Goal: Task Accomplishment & Management: Complete application form

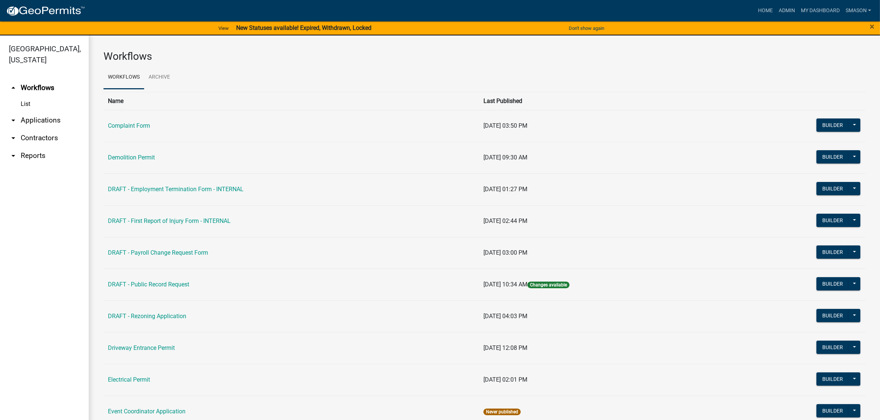
click at [31, 129] on link "arrow_drop_down Applications" at bounding box center [44, 121] width 89 height 18
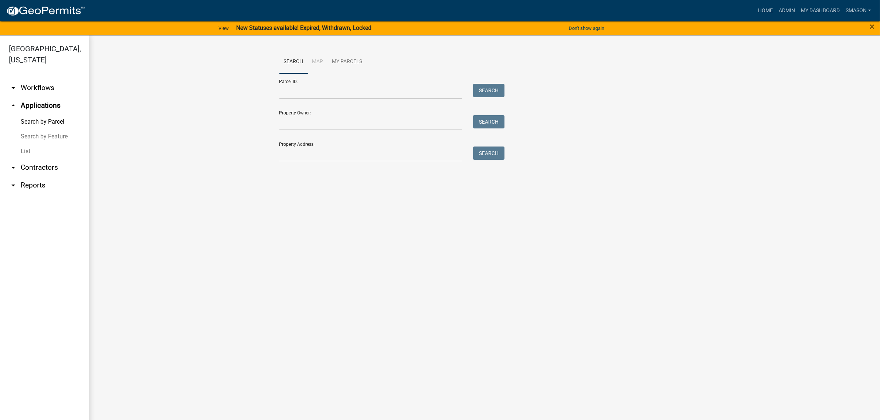
click at [30, 159] on link "List" at bounding box center [44, 151] width 89 height 15
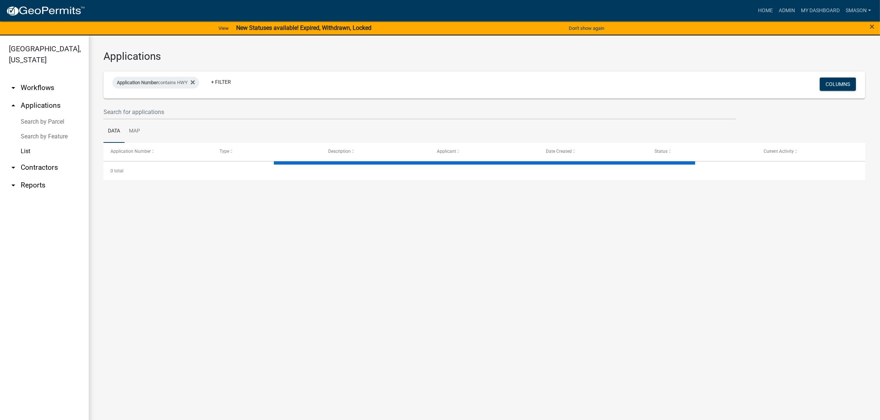
select select "3: 100"
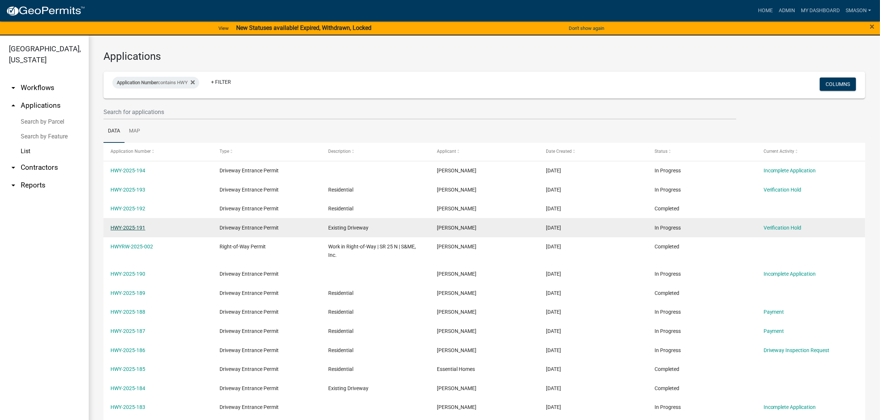
click at [139, 231] on link "HWY-2025-191" at bounding box center [127, 228] width 35 height 6
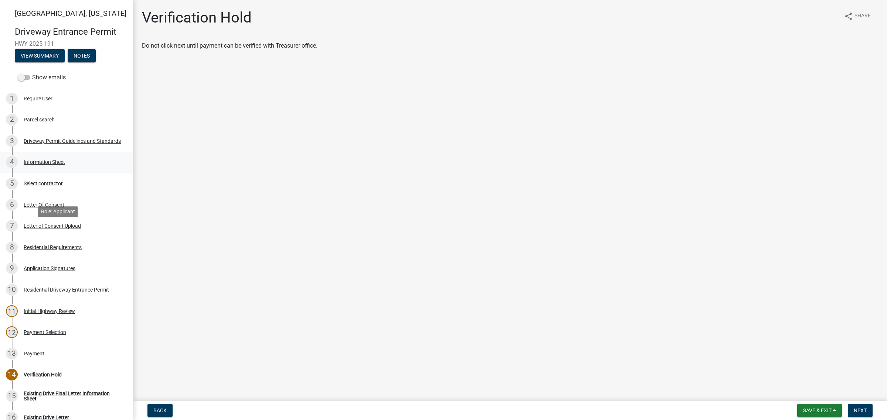
click at [65, 165] on div "Information Sheet" at bounding box center [44, 162] width 41 height 5
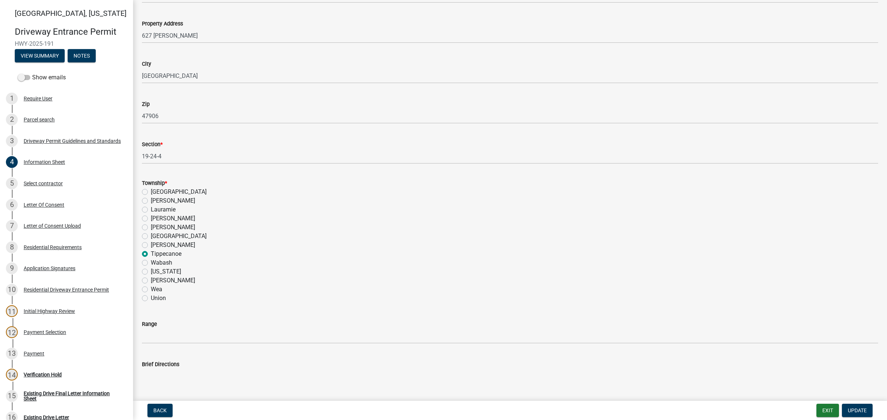
scroll to position [369, 0]
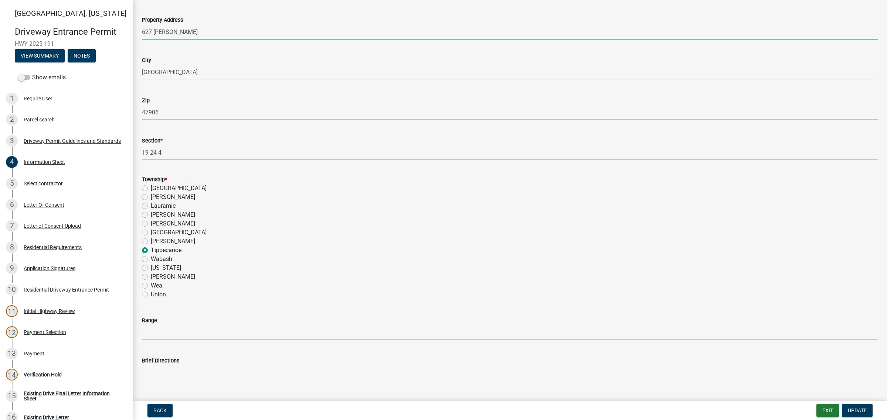
drag, startPoint x: 203, startPoint y: 127, endPoint x: 115, endPoint y: 131, distance: 88.4
click at [115, 131] on div "Tippecanoe County, Indiana Driveway Entrance Permit HWY-2025-191 View Summary N…" at bounding box center [443, 210] width 887 height 420
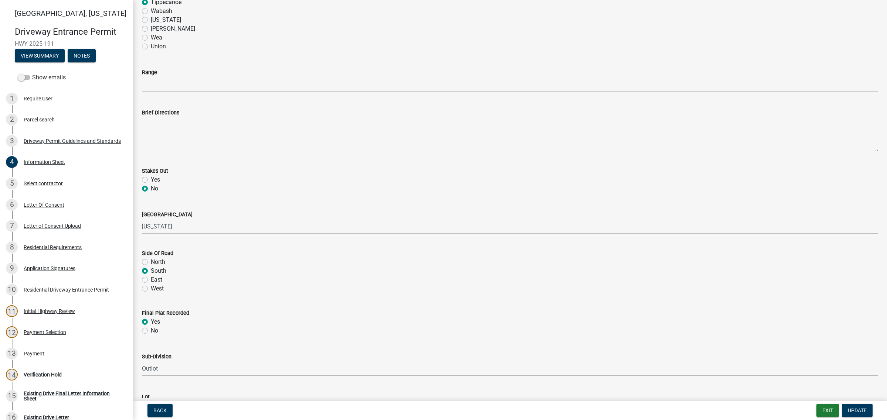
scroll to position [647, 0]
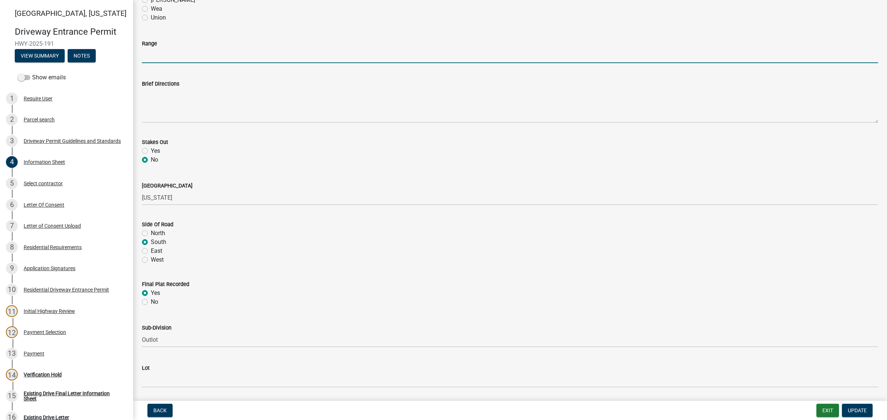
click at [170, 63] on input "Range" at bounding box center [510, 55] width 736 height 15
type input "4"
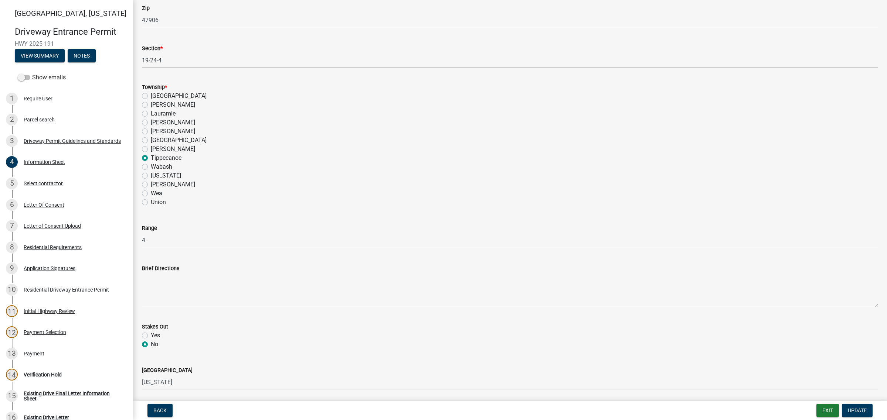
scroll to position [323, 0]
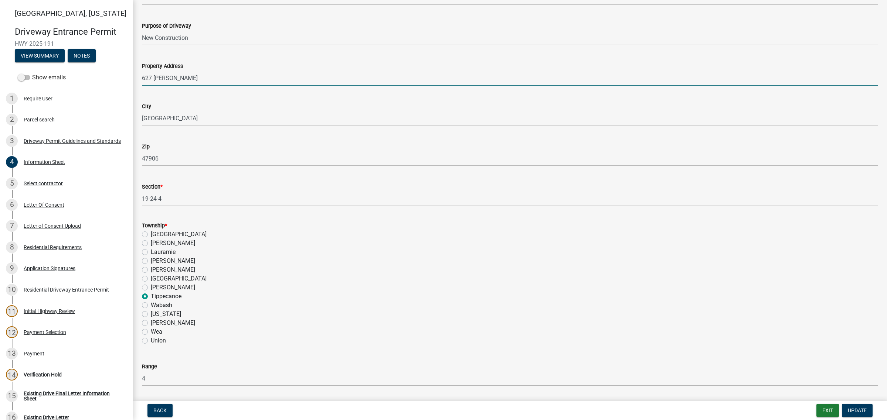
click at [209, 86] on input "627 PERRY LN" at bounding box center [510, 78] width 736 height 15
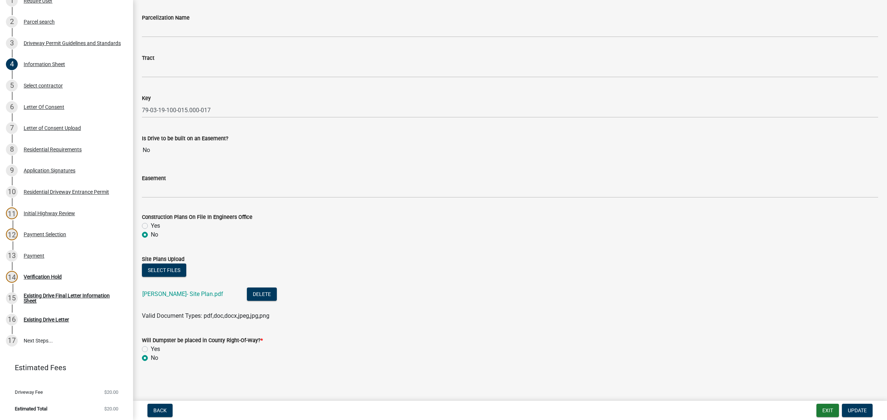
scroll to position [1387, 0]
type input "627 PERRY LN, W. Lafayette"
click at [850, 409] on span "Update" at bounding box center [857, 411] width 19 height 6
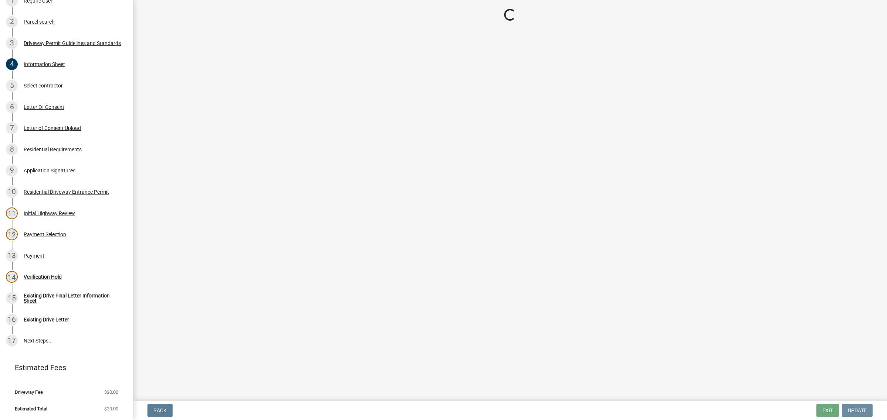
scroll to position [0, 0]
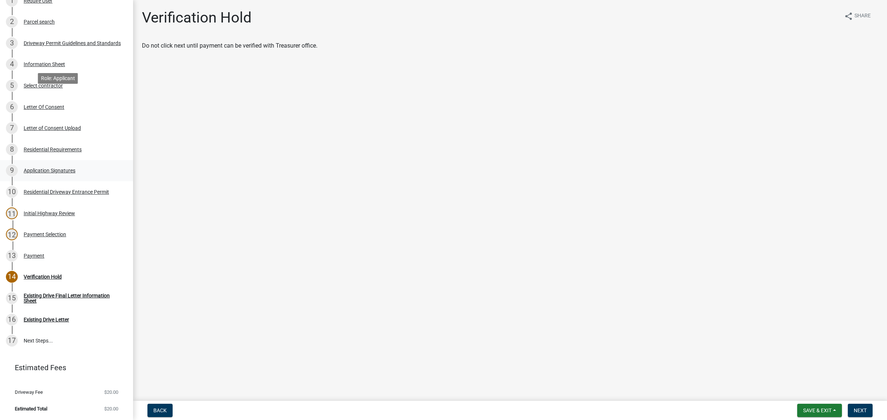
click at [71, 168] on div "Application Signatures" at bounding box center [50, 170] width 52 height 5
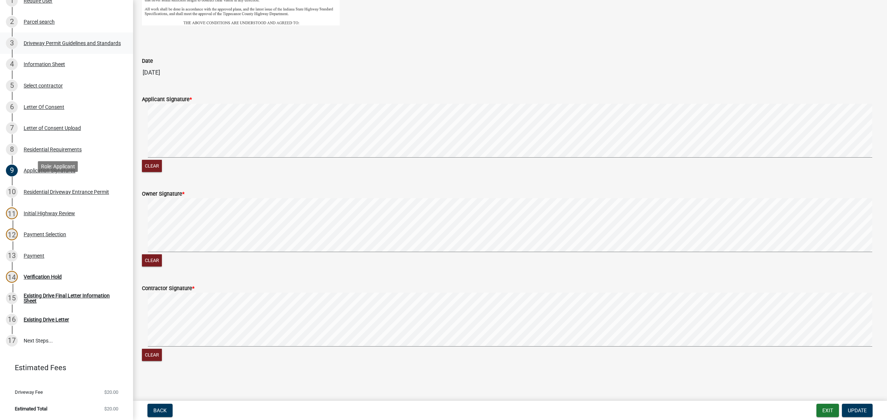
scroll to position [35, 0]
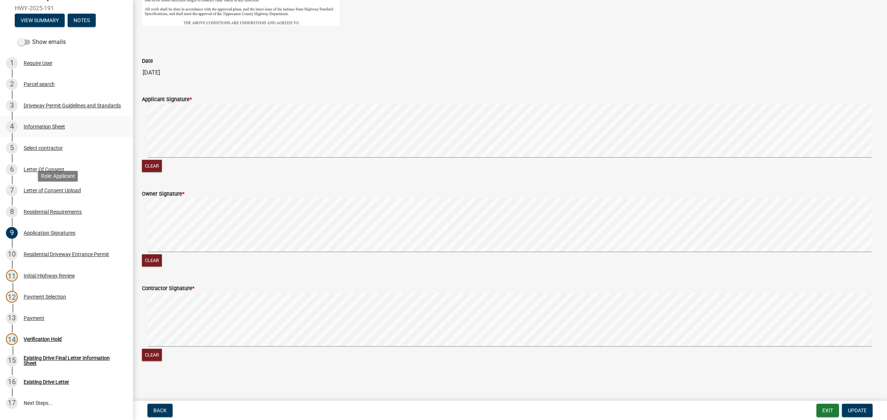
click at [45, 129] on div "Information Sheet" at bounding box center [44, 126] width 41 height 5
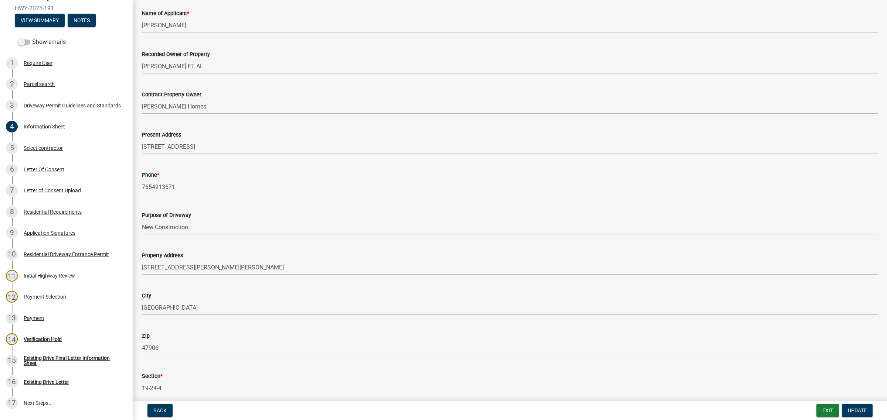
scroll to position [185, 0]
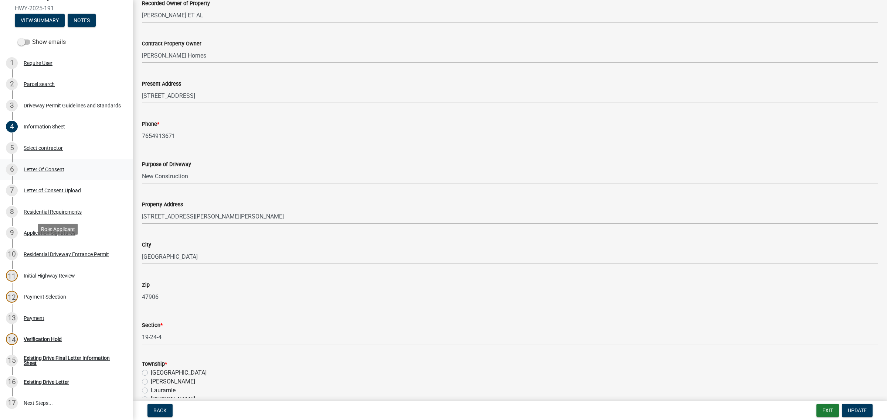
click at [64, 172] on div "Letter Of Consent" at bounding box center [44, 169] width 41 height 5
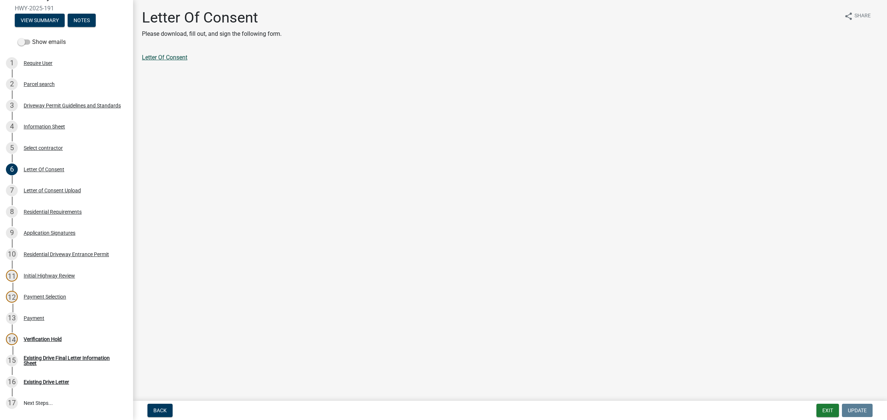
click at [187, 61] on link "Letter Of Consent" at bounding box center [164, 57] width 45 height 7
click at [54, 193] on div "Letter of Consent Upload" at bounding box center [52, 190] width 57 height 5
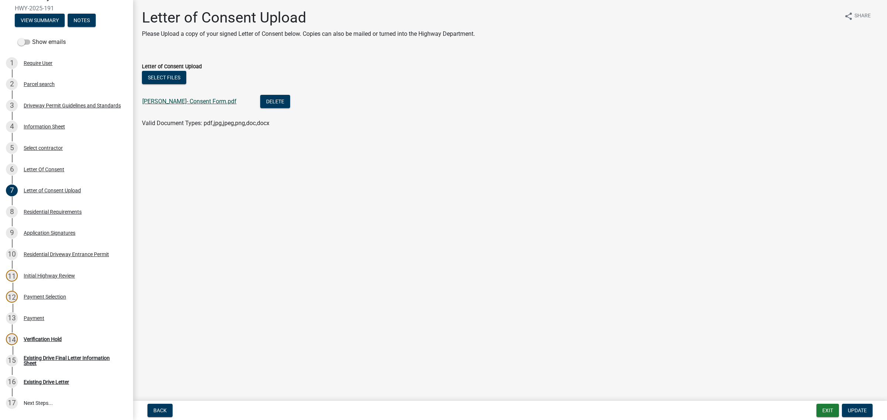
click at [199, 105] on link "Perry Ln- Consent Form.pdf" at bounding box center [189, 101] width 94 height 7
click at [53, 129] on div "Information Sheet" at bounding box center [44, 126] width 41 height 5
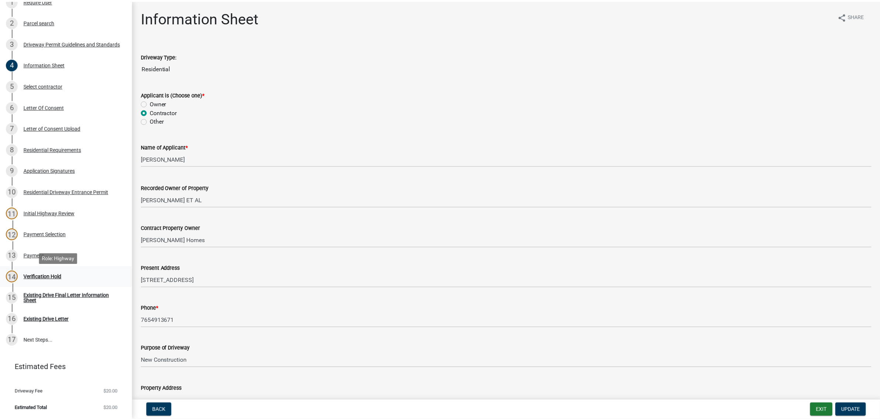
scroll to position [220, 0]
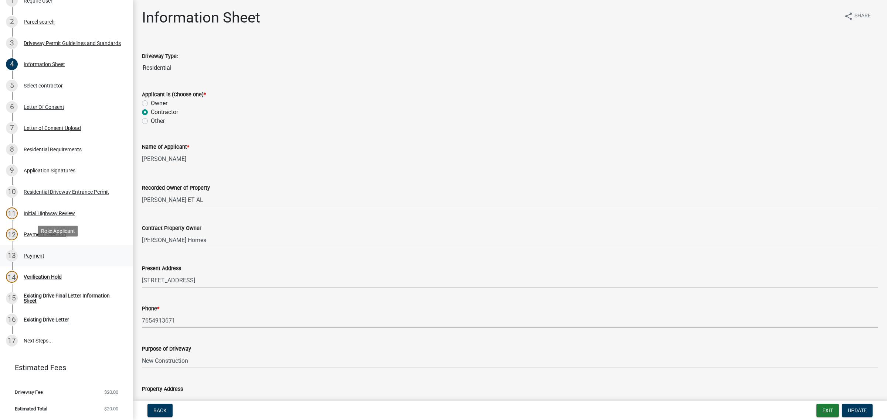
click at [44, 254] on div "Payment" at bounding box center [34, 255] width 21 height 5
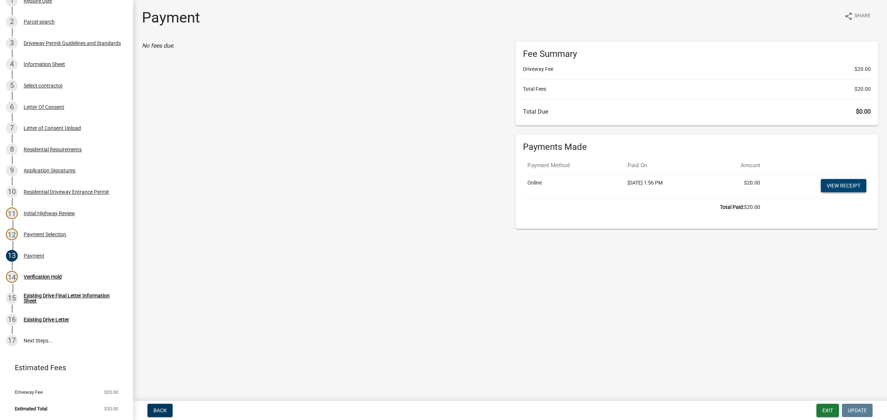
click at [841, 192] on link "View receipt" at bounding box center [843, 185] width 45 height 13
click at [58, 278] on div "Verification Hold" at bounding box center [43, 276] width 38 height 5
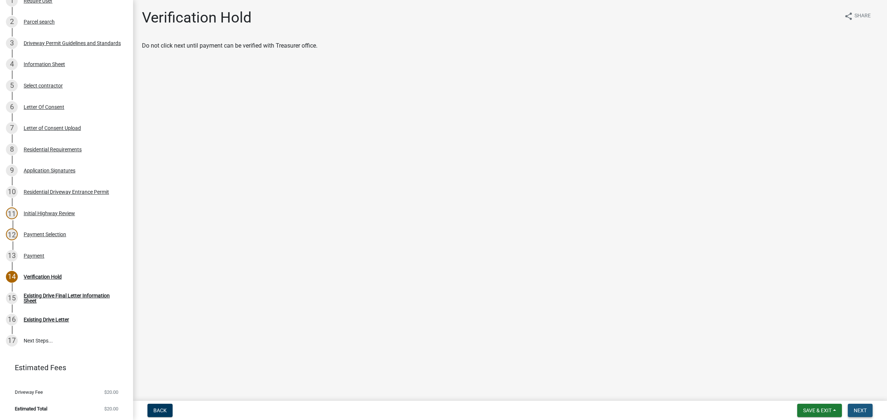
click at [860, 409] on span "Next" at bounding box center [859, 411] width 13 height 6
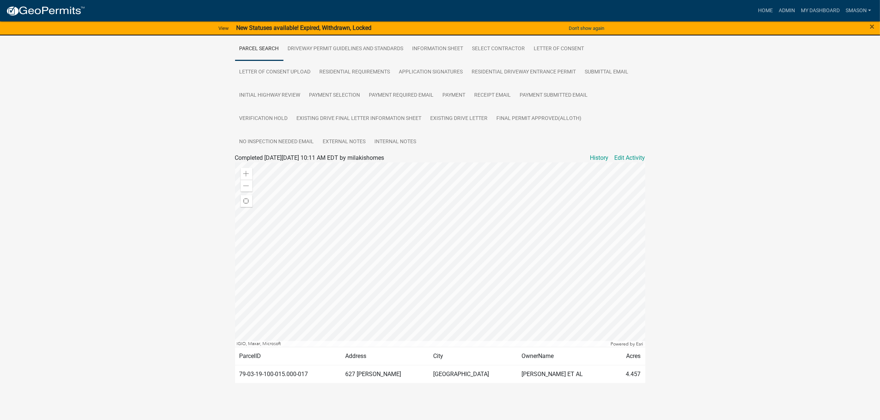
scroll to position [231, 0]
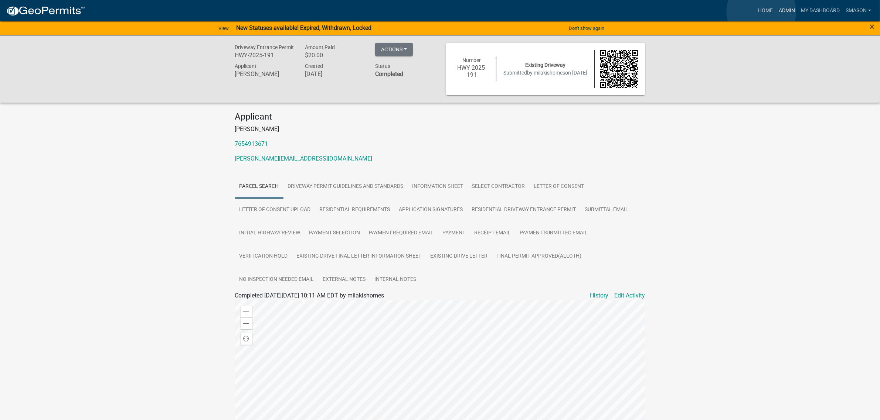
click at [688, 11] on link "Admin" at bounding box center [786, 11] width 22 height 14
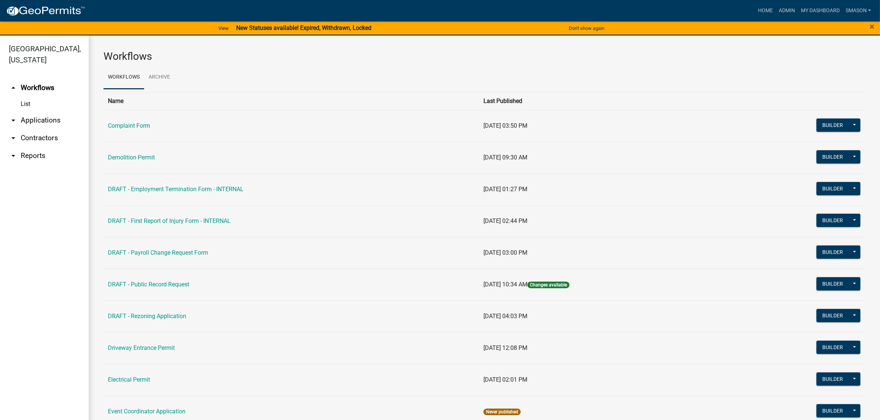
click at [41, 129] on link "arrow_drop_down Applications" at bounding box center [44, 121] width 89 height 18
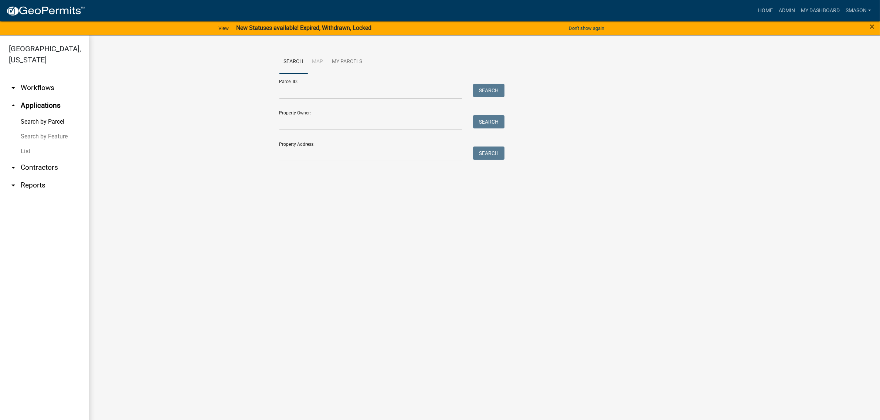
click at [33, 159] on link "List" at bounding box center [44, 151] width 89 height 15
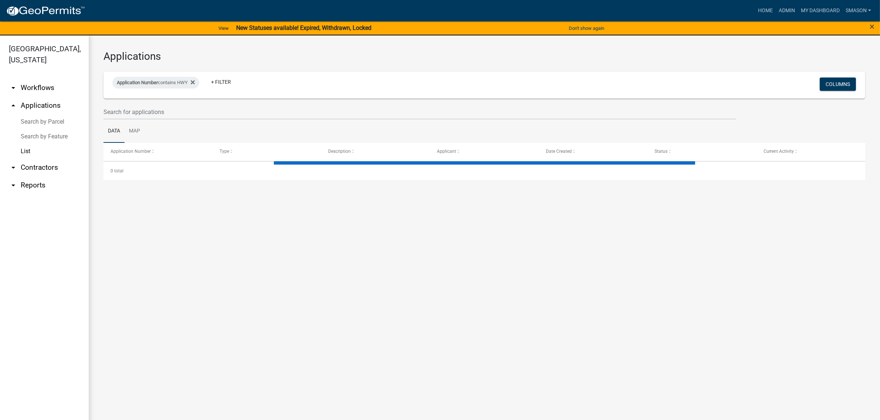
select select "3: 100"
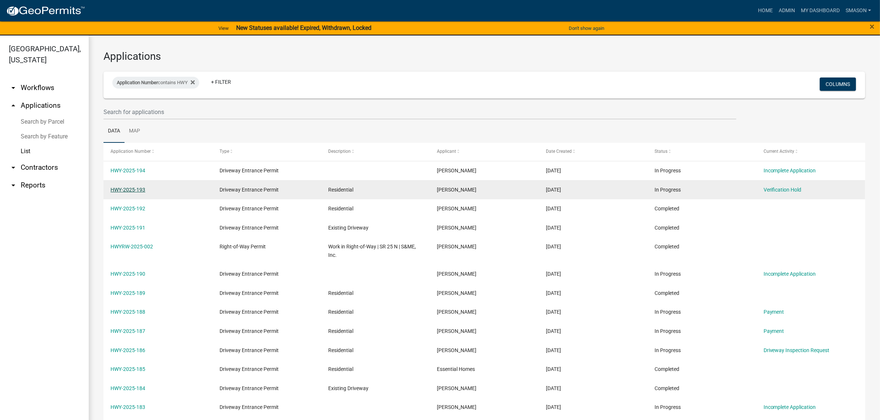
click at [123, 193] on link "HWY-2025-193" at bounding box center [127, 190] width 35 height 6
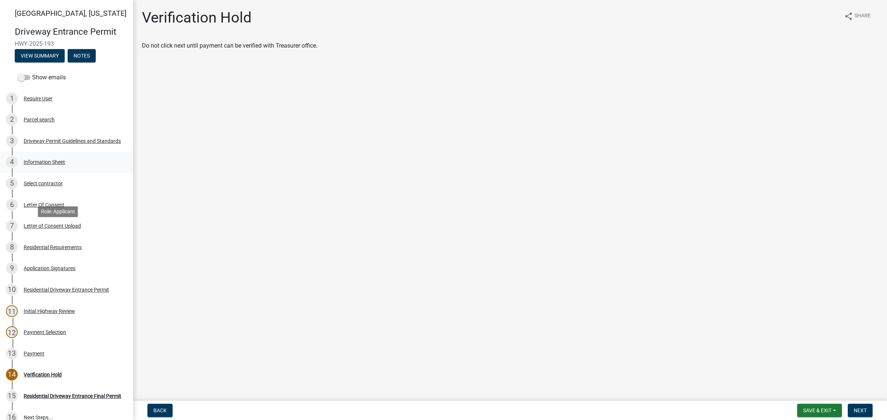
click at [65, 165] on div "Information Sheet" at bounding box center [44, 162] width 41 height 5
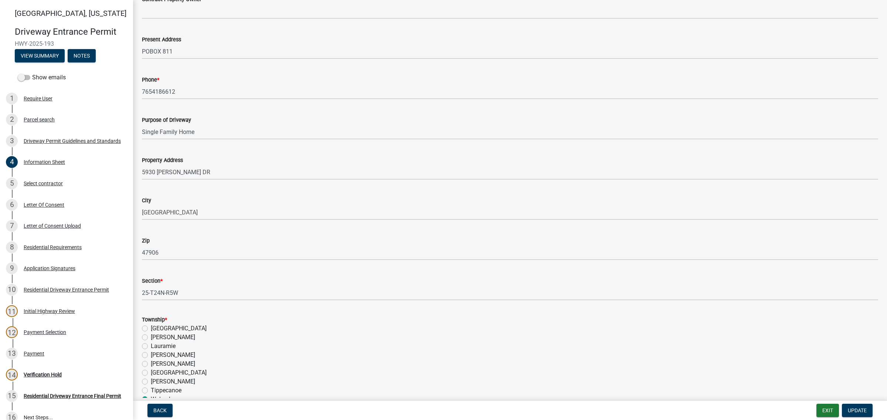
scroll to position [231, 0]
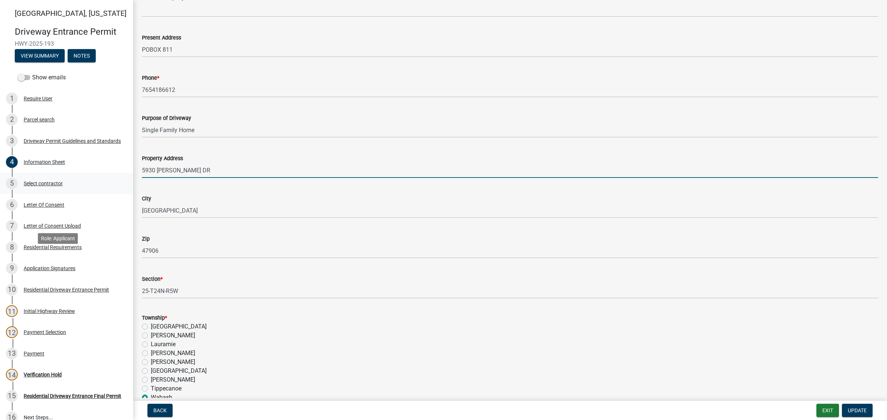
drag, startPoint x: 226, startPoint y: 270, endPoint x: 112, endPoint y: 274, distance: 114.2
click at [110, 274] on div "Tippecanoe County, Indiana Driveway Entrance Permit HWY-2025-193 View Summary N…" at bounding box center [443, 210] width 887 height 420
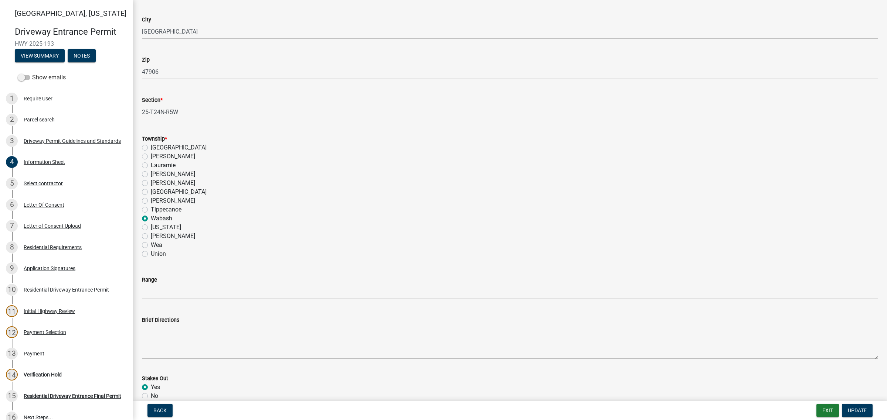
scroll to position [323, 0]
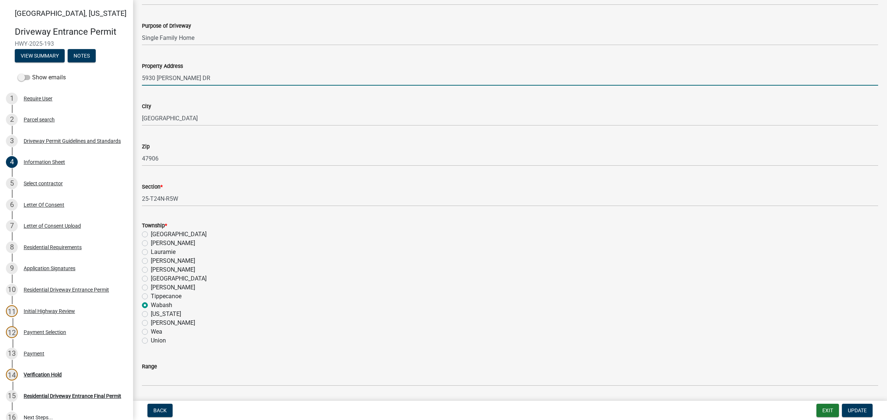
click at [214, 86] on input "5930 ELSWICK DR" at bounding box center [510, 78] width 736 height 15
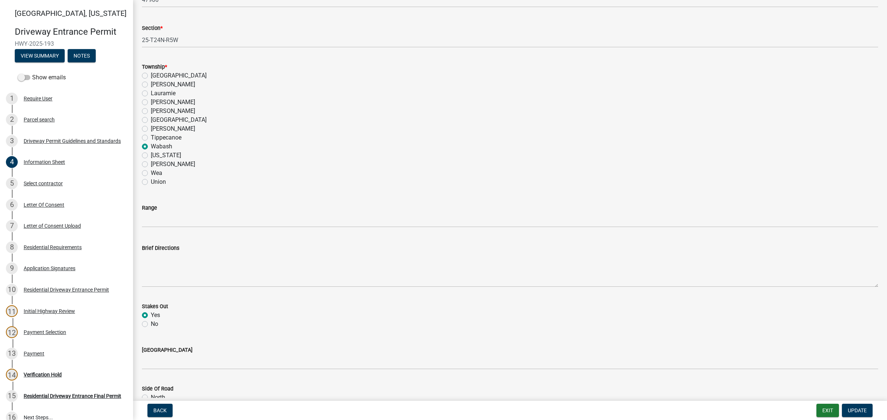
scroll to position [647, 0]
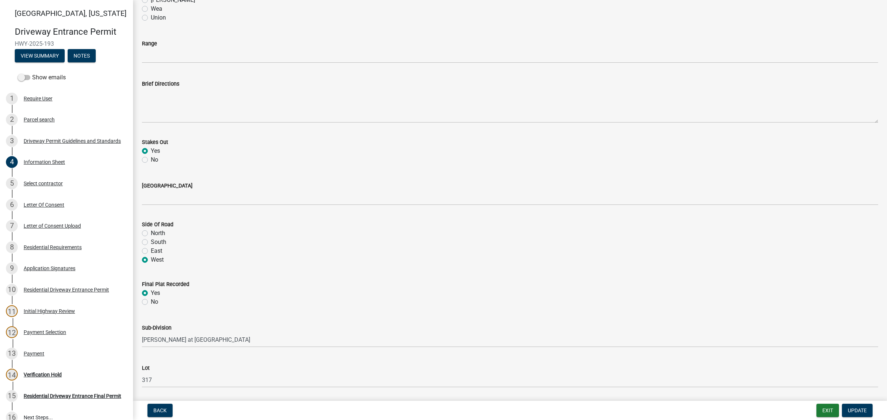
type input "5930 ELSWICK DR - Timberbrook Meadows PH1, Sec 2, Lot 317, W. Lafayette"
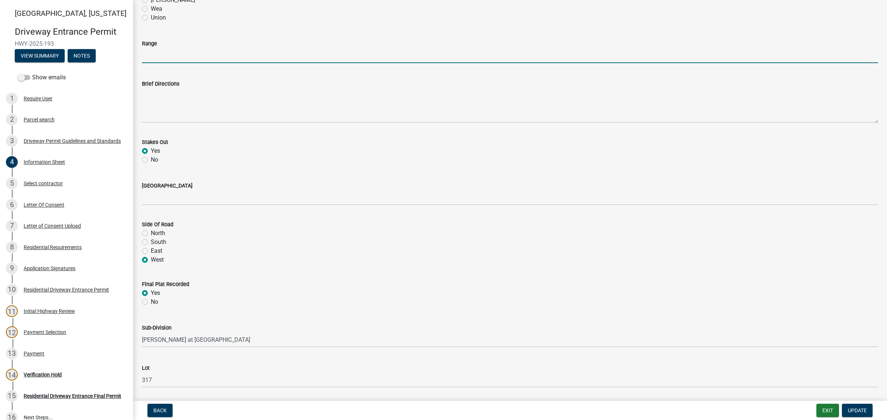
click at [172, 63] on input "Range" at bounding box center [510, 55] width 736 height 15
type input "5W"
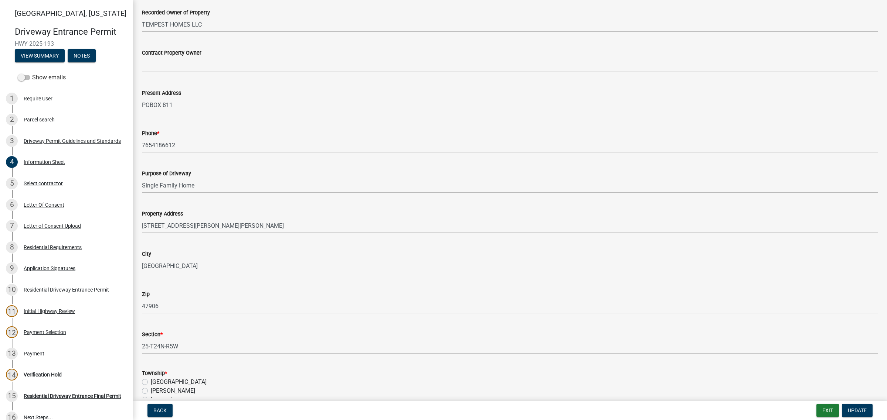
scroll to position [46, 0]
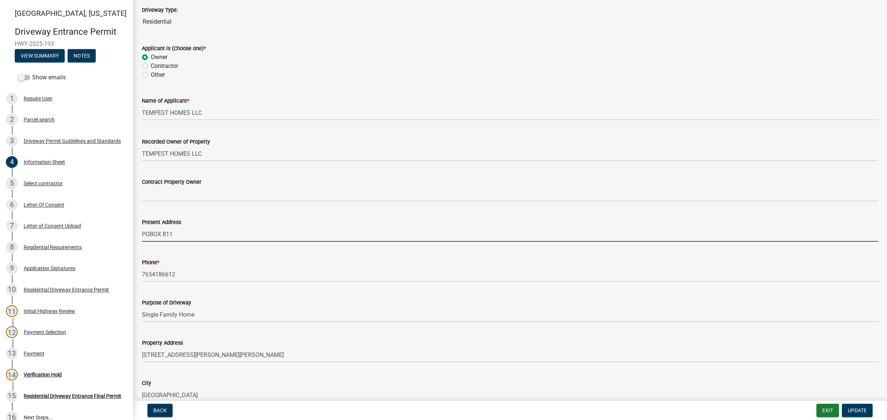
drag, startPoint x: 153, startPoint y: 305, endPoint x: 157, endPoint y: 304, distance: 3.9
click at [153, 242] on input "POBOX 811" at bounding box center [510, 234] width 736 height 15
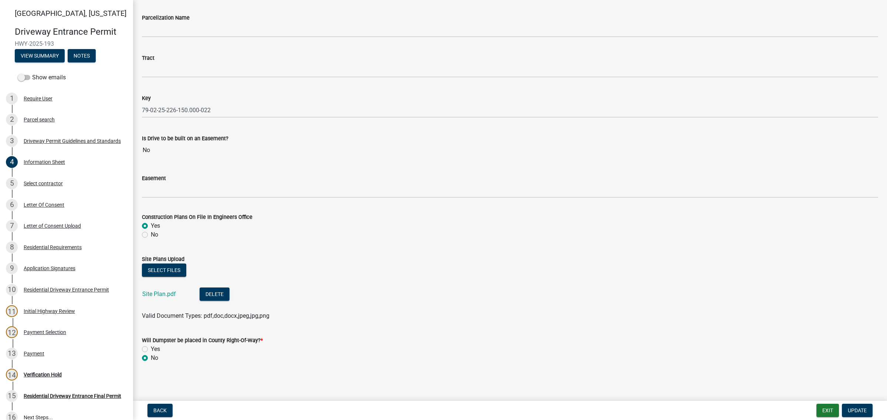
scroll to position [1293, 0]
type input "PO BOX 811"
click at [688, 408] on span "Update" at bounding box center [857, 411] width 19 height 6
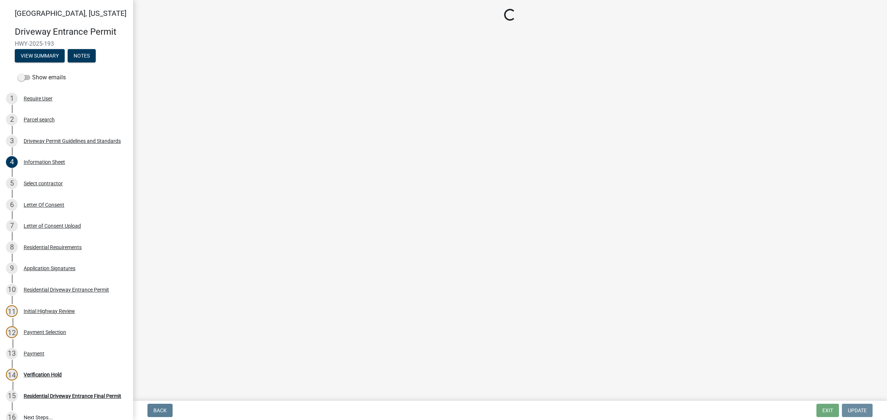
scroll to position [0, 0]
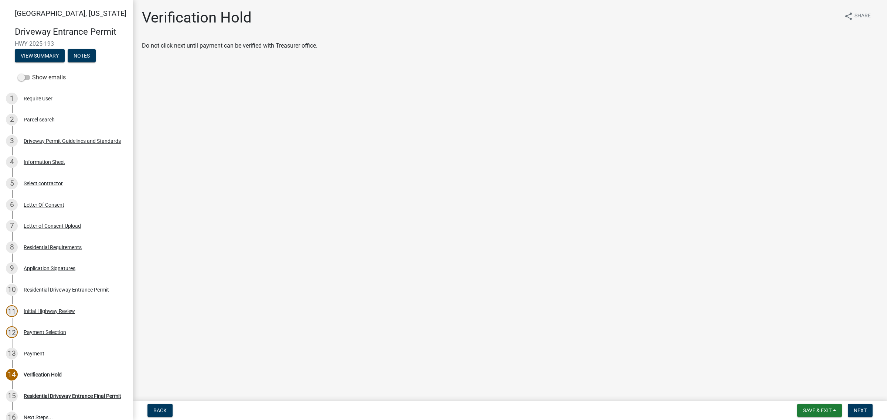
click at [266, 119] on main "Verification Hold share Share Do not click next until payment can be verified w…" at bounding box center [510, 199] width 754 height 398
click at [44, 208] on div "Letter Of Consent" at bounding box center [44, 204] width 41 height 5
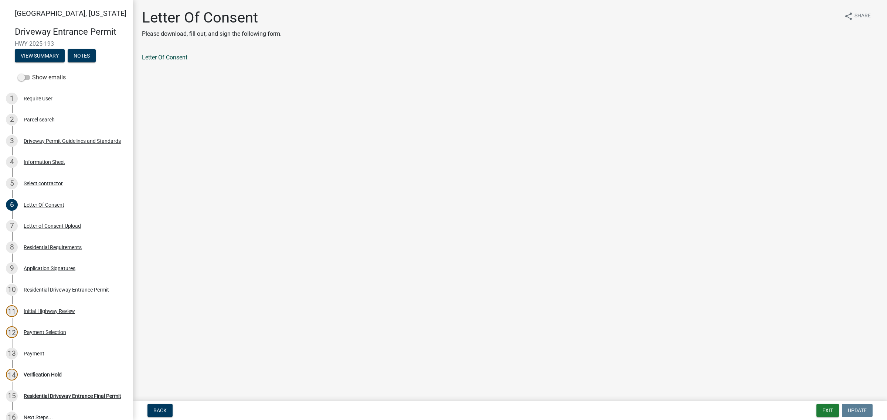
click at [176, 61] on link "Letter Of Consent" at bounding box center [164, 57] width 45 height 7
click at [75, 271] on div "Application Signatures" at bounding box center [50, 268] width 52 height 5
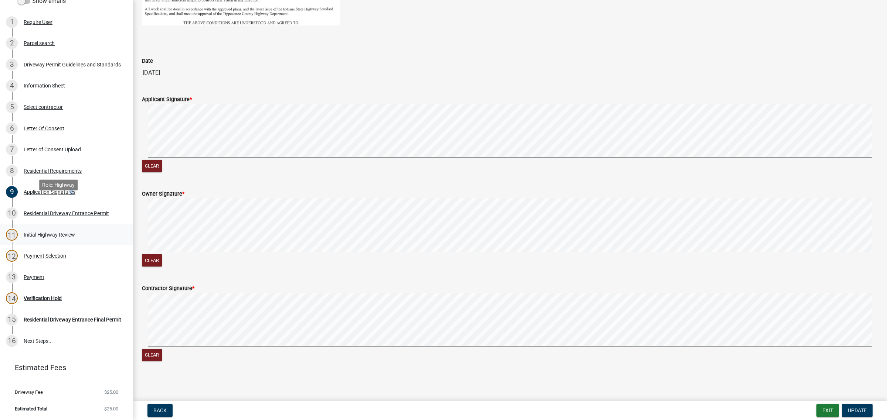
scroll to position [239, 0]
click at [44, 275] on div "Payment" at bounding box center [34, 277] width 21 height 5
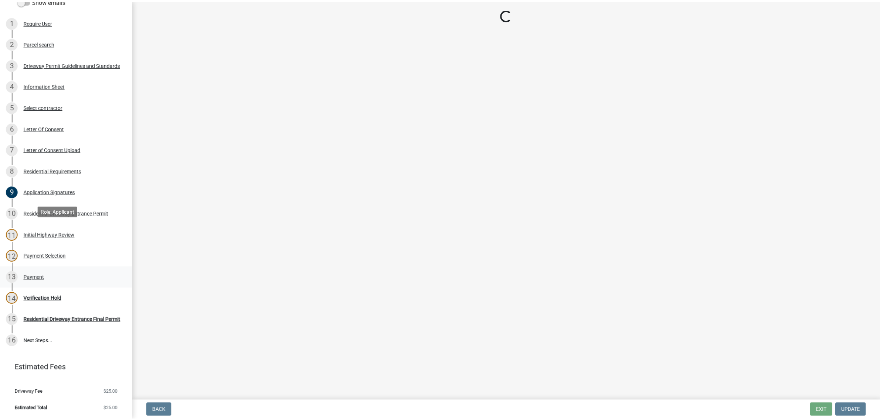
scroll to position [0, 0]
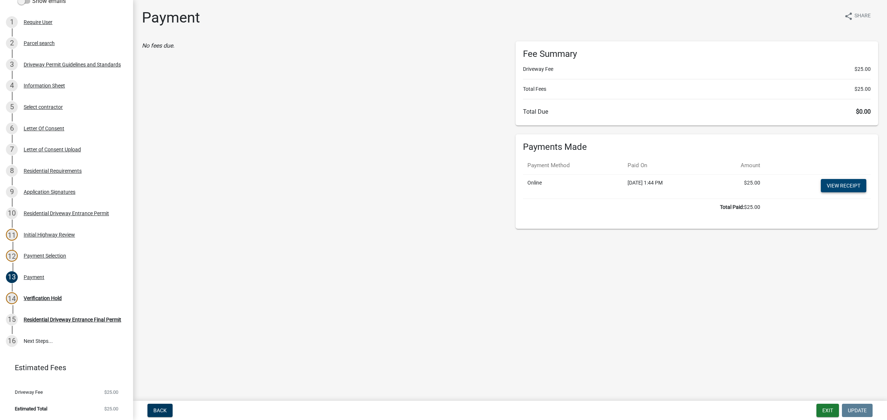
click at [688, 192] on link "View receipt" at bounding box center [843, 185] width 45 height 13
click at [688, 345] on main "Payment share Share No fees due. Fee Summary Driveway Fee $25.00 Total Fees $25…" at bounding box center [510, 199] width 754 height 398
click at [56, 296] on div "Verification Hold" at bounding box center [43, 298] width 38 height 5
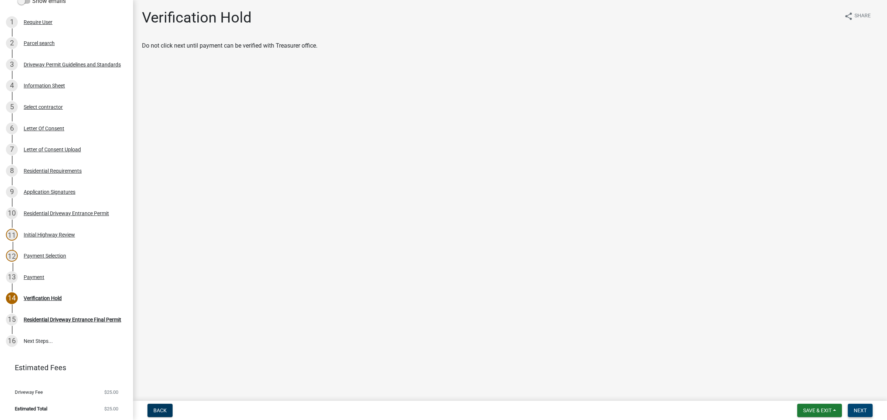
click at [688, 408] on span "Next" at bounding box center [859, 411] width 13 height 6
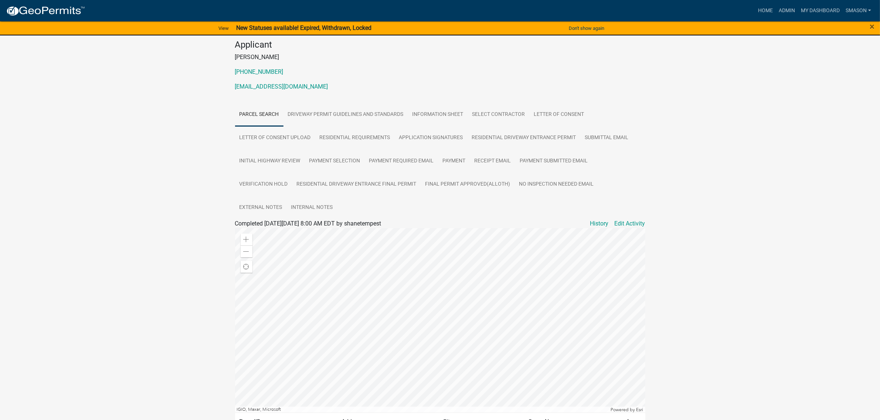
scroll to position [231, 0]
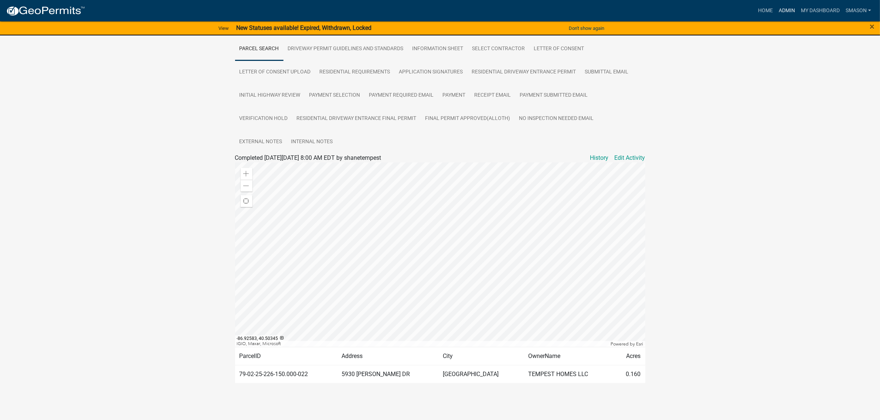
click at [688, 9] on link "Admin" at bounding box center [786, 11] width 22 height 14
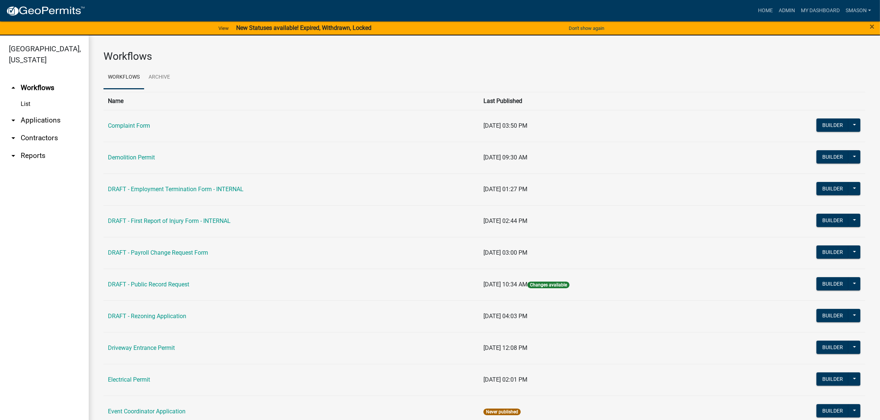
click at [46, 129] on link "arrow_drop_down Applications" at bounding box center [44, 121] width 89 height 18
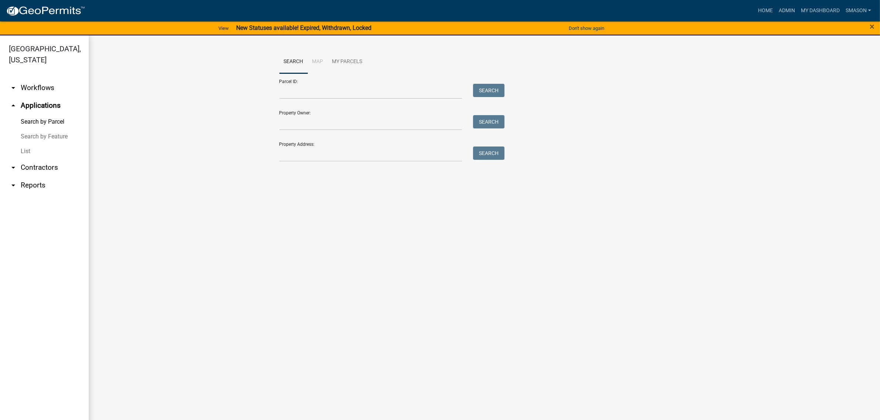
click at [31, 159] on link "List" at bounding box center [44, 151] width 89 height 15
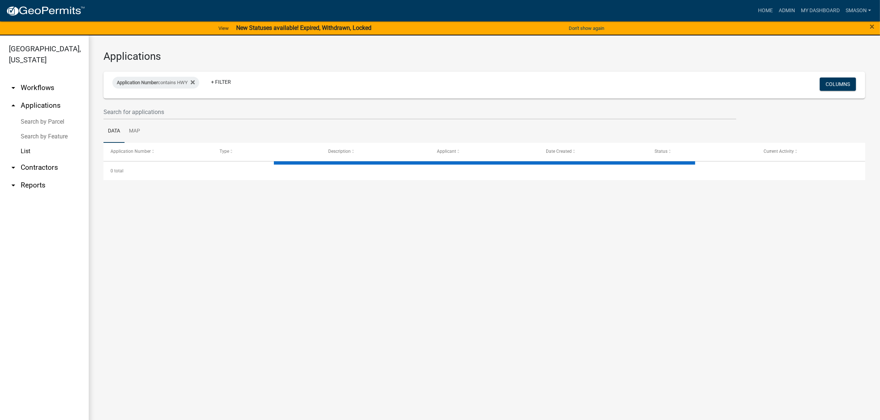
select select "3: 100"
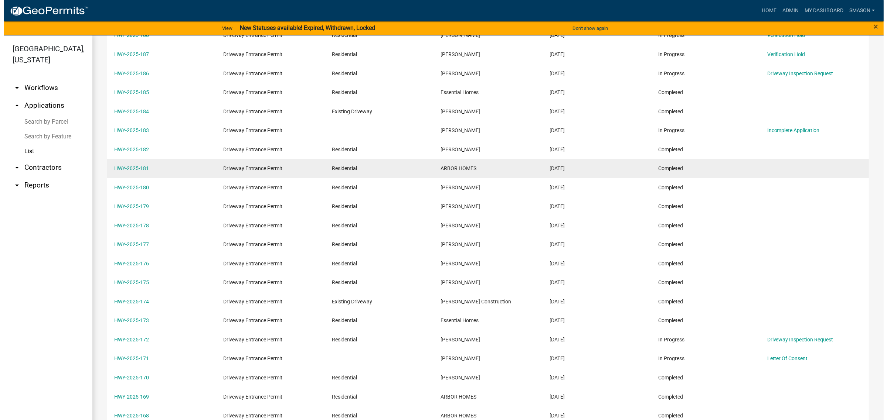
scroll to position [185, 0]
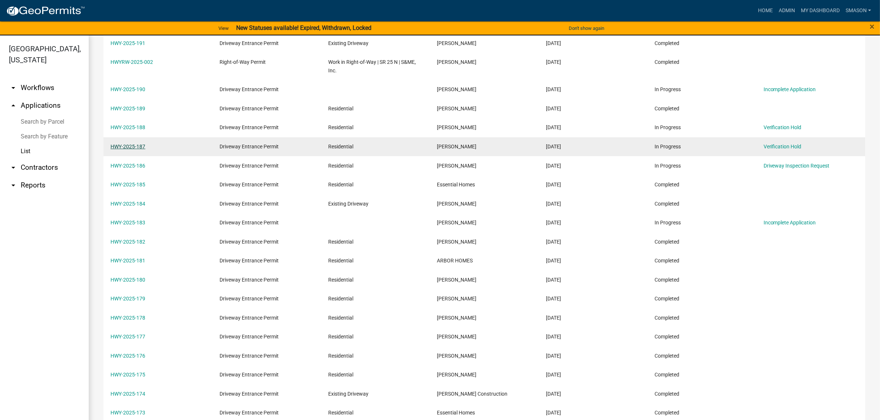
click at [137, 150] on link "HWY-2025-187" at bounding box center [127, 147] width 35 height 6
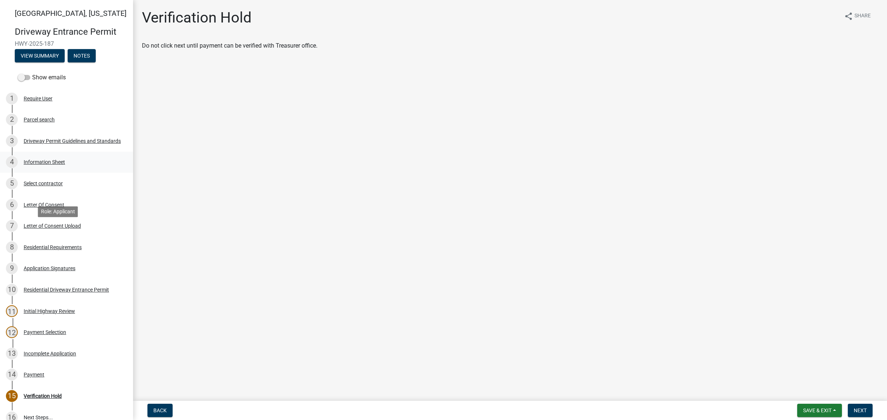
click at [49, 165] on div "Information Sheet" at bounding box center [44, 162] width 41 height 5
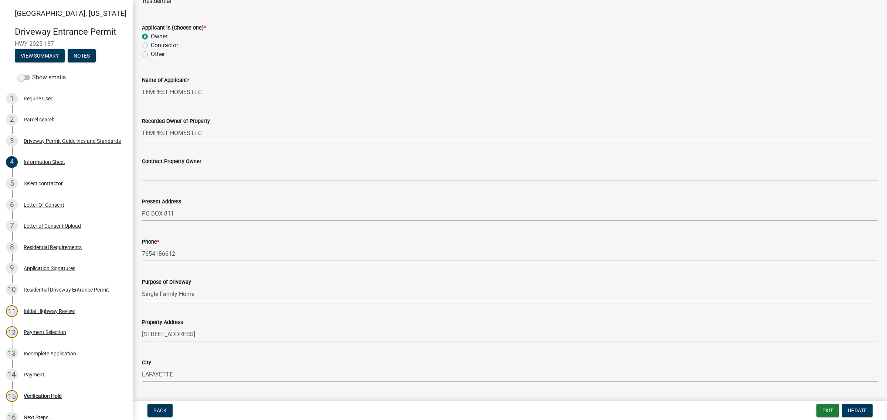
scroll to position [185, 0]
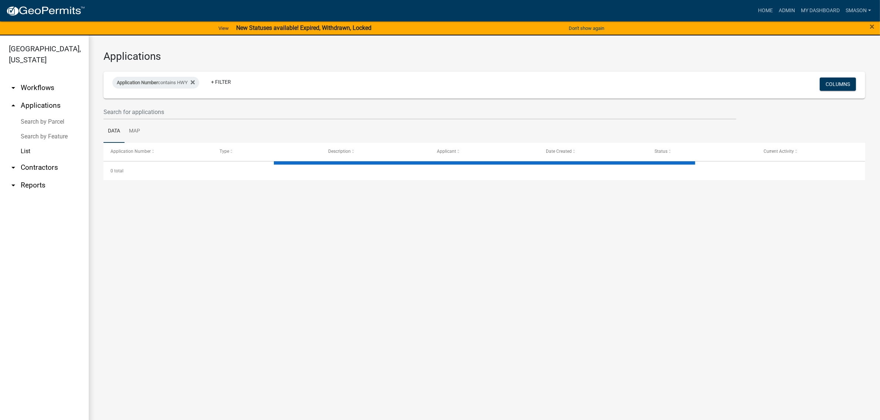
select select "3: 100"
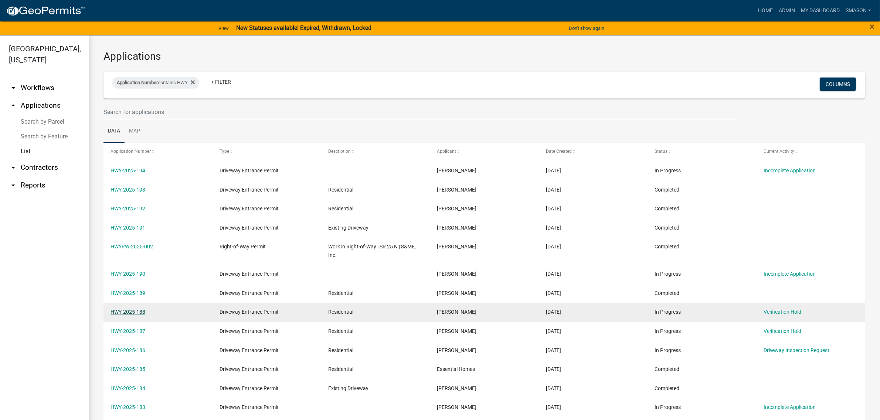
click at [135, 315] on link "HWY-2025-188" at bounding box center [127, 312] width 35 height 6
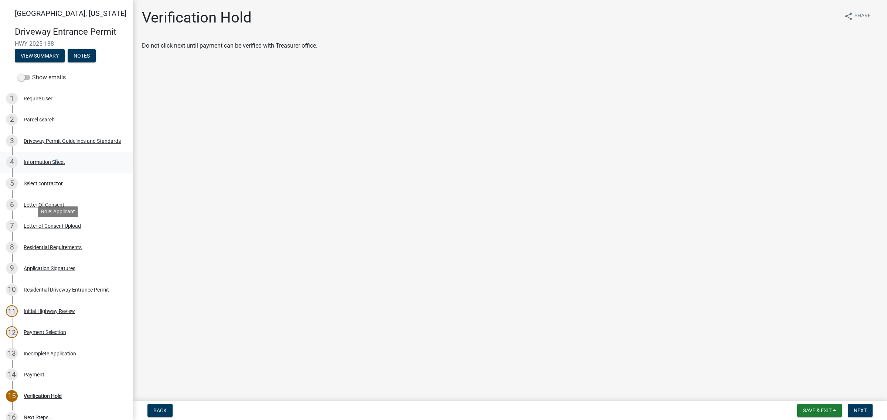
click at [65, 165] on div "Information Sheet" at bounding box center [44, 162] width 41 height 5
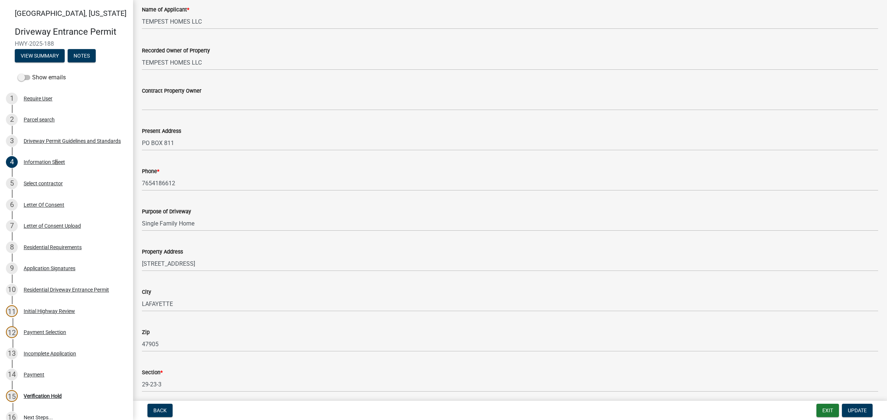
scroll to position [231, 0]
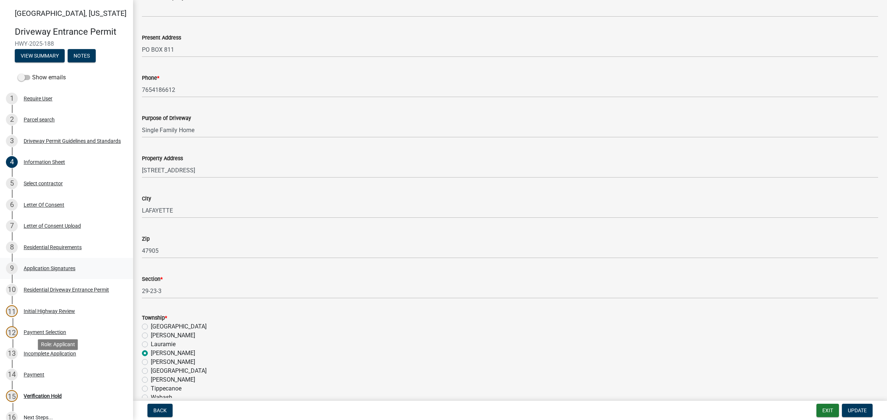
click at [74, 271] on div "Application Signatures" at bounding box center [50, 268] width 52 height 5
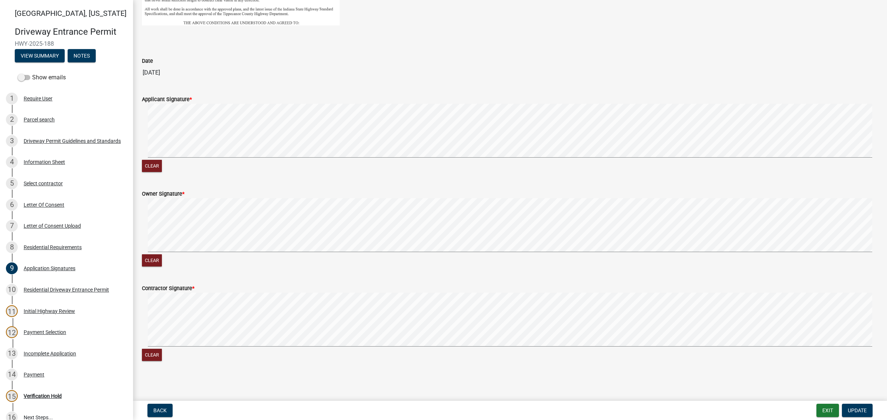
scroll to position [385, 0]
click at [64, 208] on div "Letter Of Consent" at bounding box center [44, 204] width 41 height 5
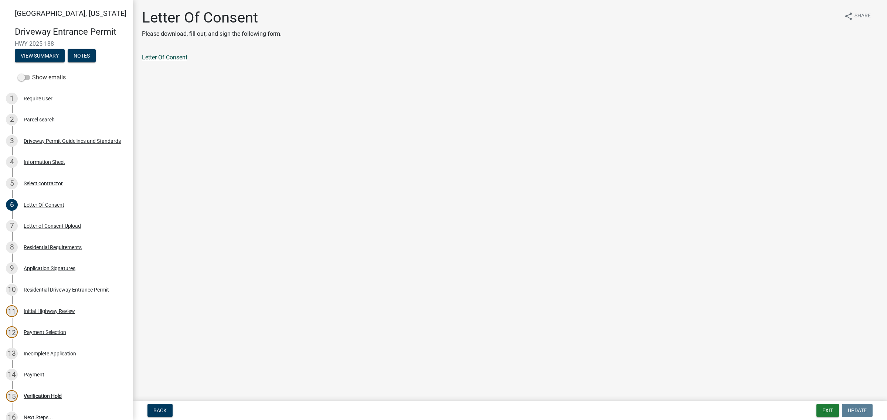
click at [187, 61] on link "Letter Of Consent" at bounding box center [164, 57] width 45 height 7
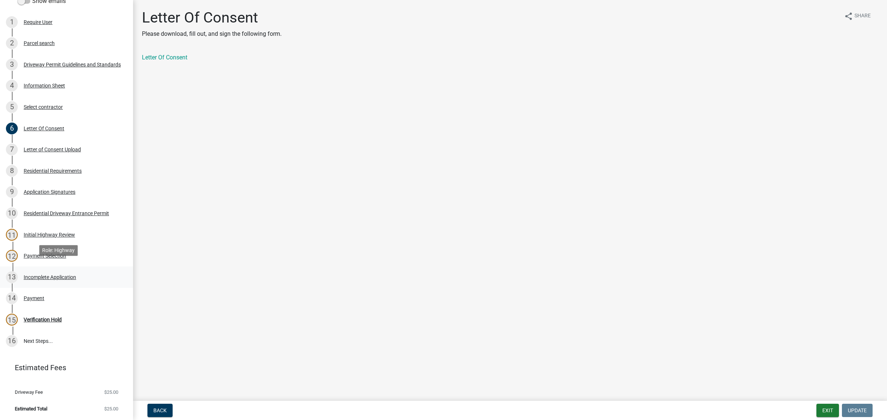
scroll to position [185, 0]
click at [44, 301] on div "Payment" at bounding box center [34, 298] width 21 height 5
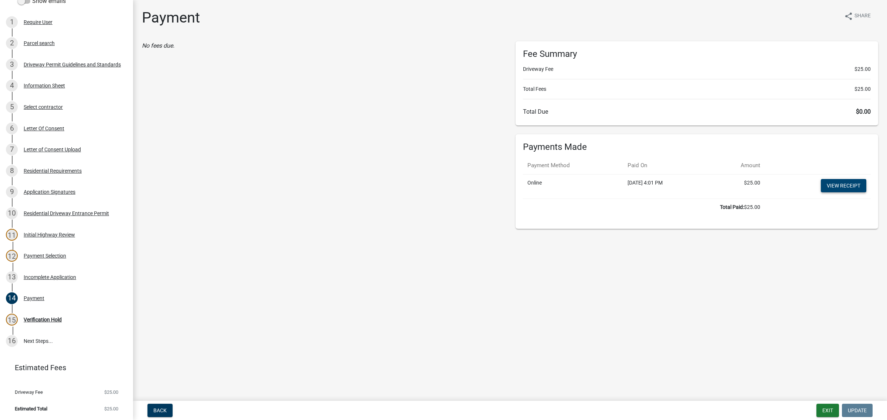
click at [841, 192] on link "View receipt" at bounding box center [843, 185] width 45 height 13
click at [42, 83] on div "Information Sheet" at bounding box center [44, 85] width 41 height 5
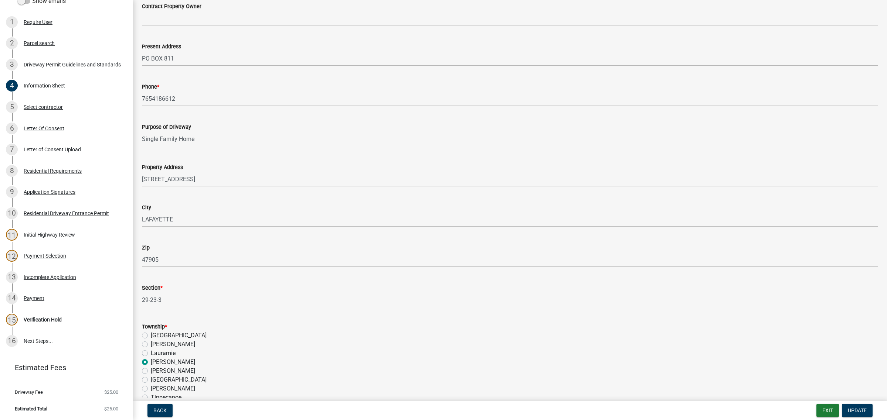
scroll to position [231, 0]
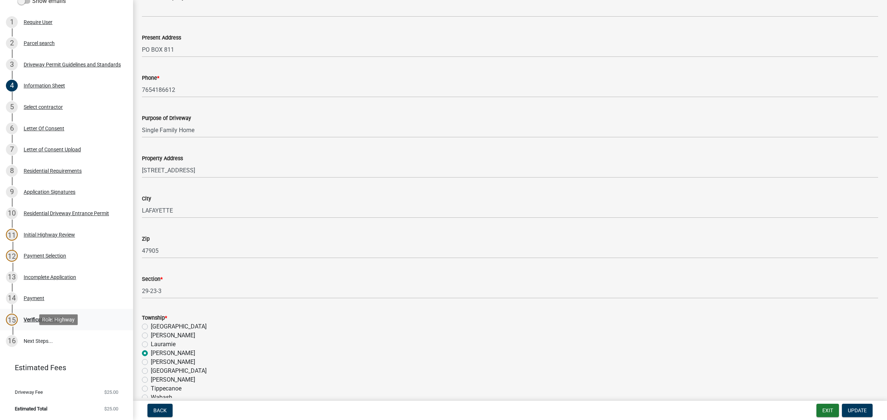
click at [62, 323] on div "Verification Hold" at bounding box center [43, 319] width 38 height 5
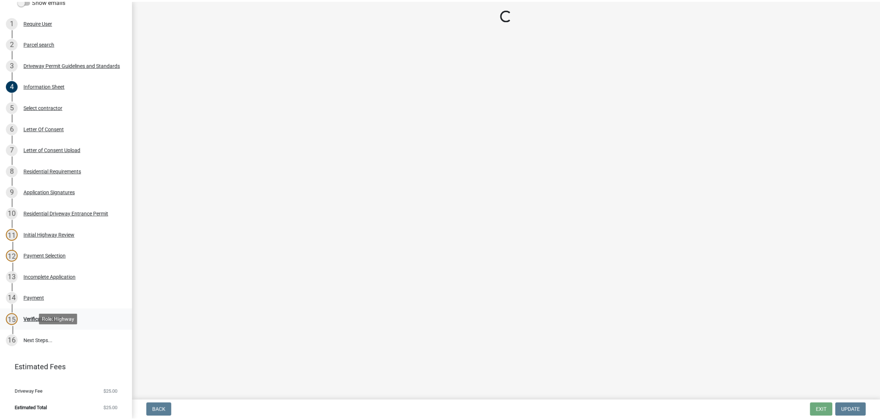
scroll to position [0, 0]
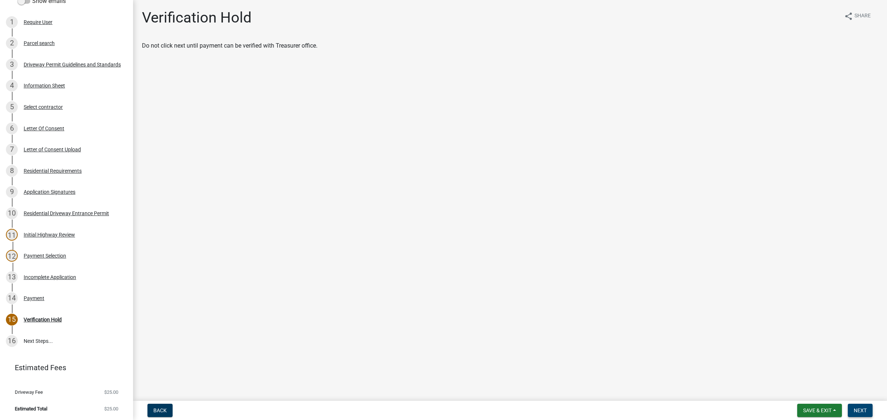
click at [859, 409] on span "Next" at bounding box center [859, 411] width 13 height 6
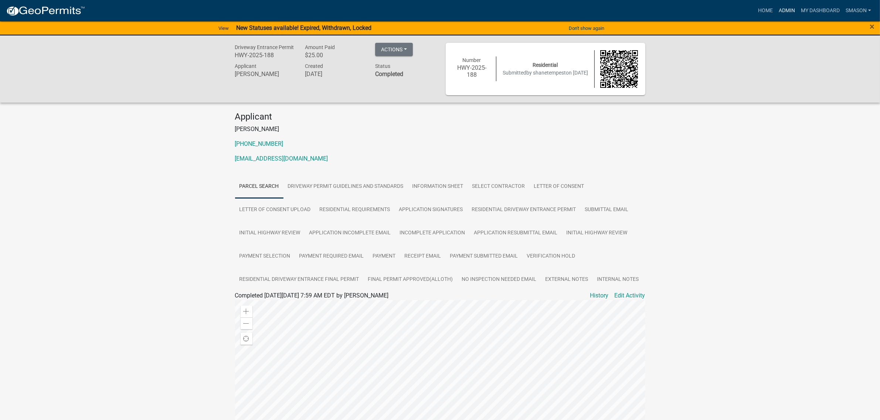
drag, startPoint x: 765, startPoint y: 13, endPoint x: 763, endPoint y: 17, distance: 4.1
click at [775, 13] on link "Admin" at bounding box center [786, 11] width 22 height 14
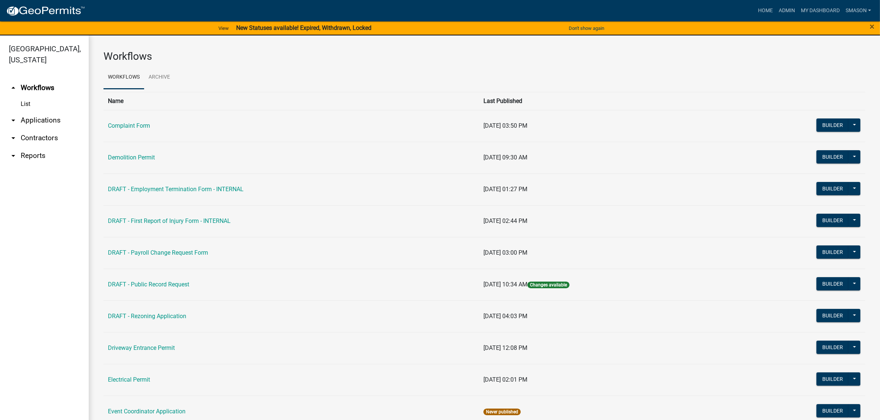
drag, startPoint x: 56, startPoint y: 139, endPoint x: 54, endPoint y: 146, distance: 7.8
click at [56, 129] on link "arrow_drop_down Applications" at bounding box center [44, 121] width 89 height 18
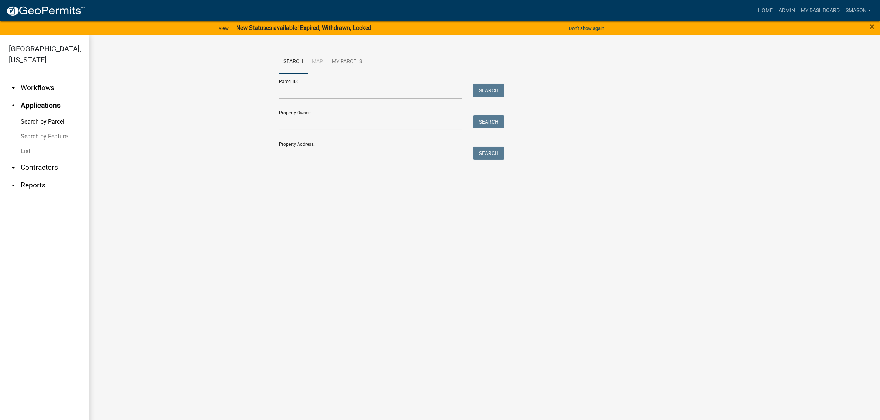
click at [28, 159] on link "List" at bounding box center [44, 151] width 89 height 15
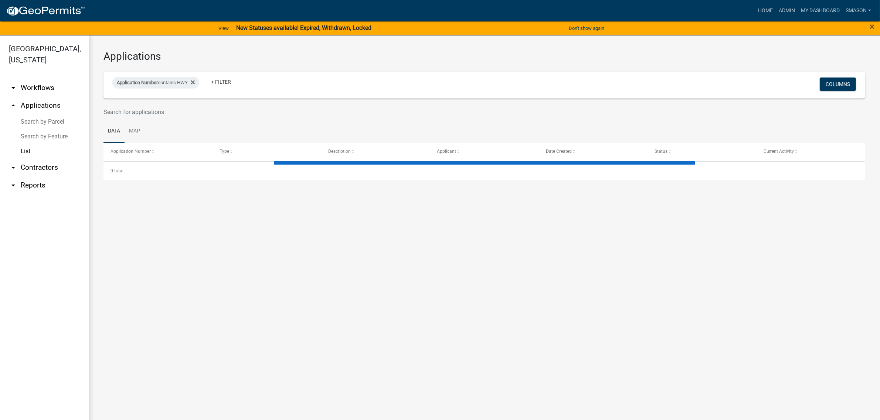
select select "3: 100"
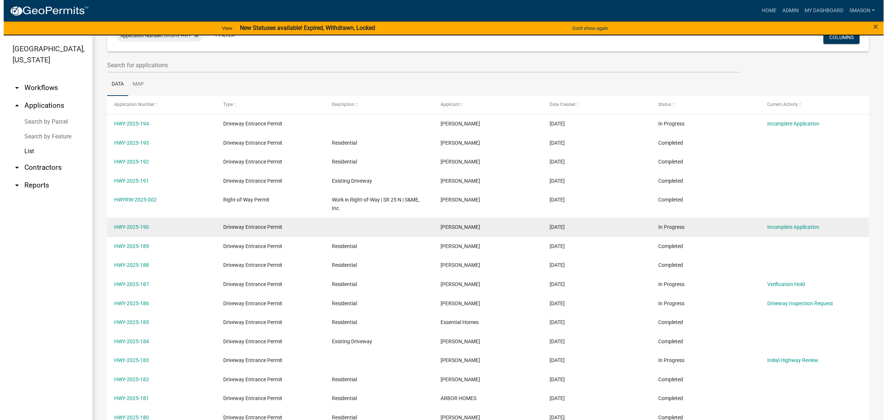
scroll to position [92, 0]
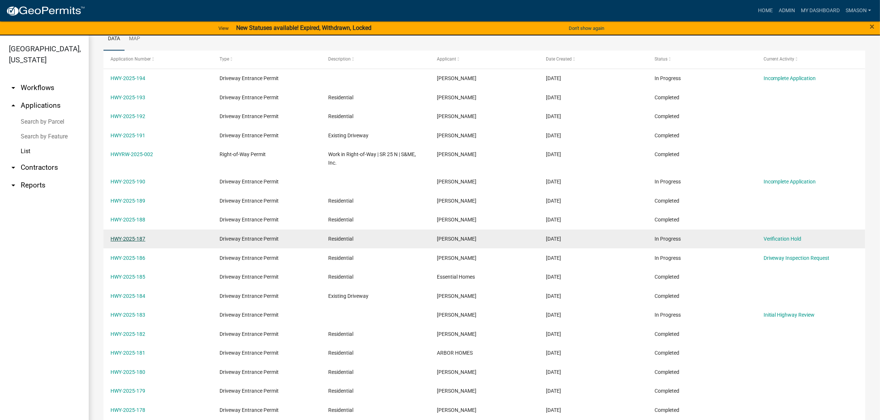
click at [133, 242] on link "HWY-2025-187" at bounding box center [127, 239] width 35 height 6
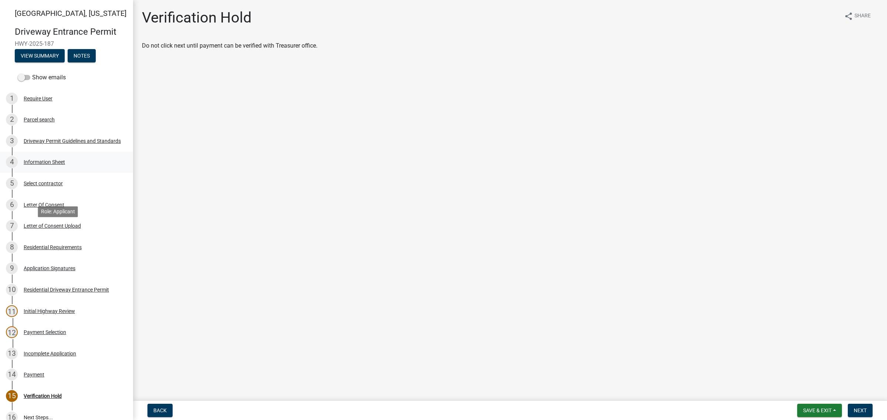
click at [59, 165] on div "Information Sheet" at bounding box center [44, 162] width 41 height 5
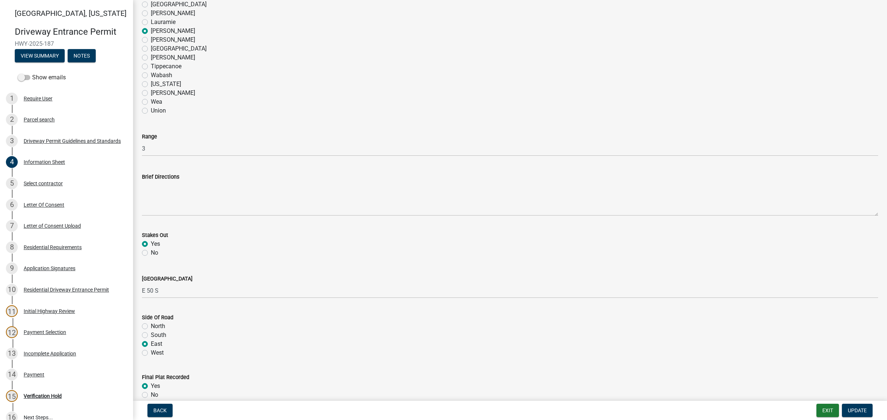
scroll to position [554, 0]
click at [52, 271] on div "Application Signatures" at bounding box center [50, 268] width 52 height 5
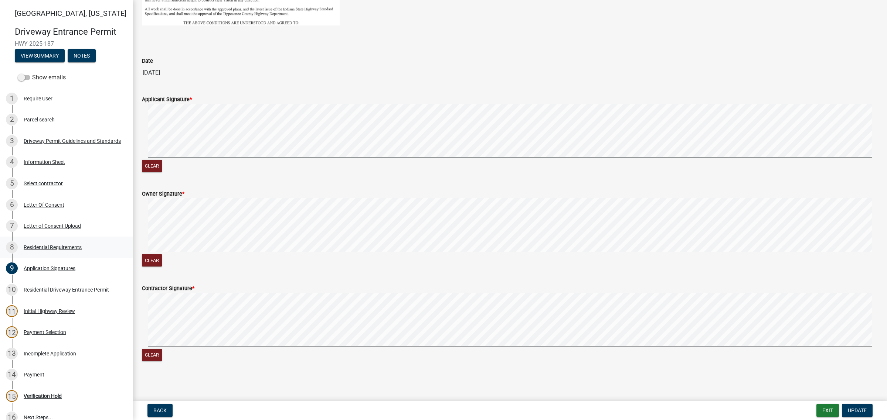
scroll to position [385, 0]
click at [64, 208] on div "Letter Of Consent" at bounding box center [44, 204] width 41 height 5
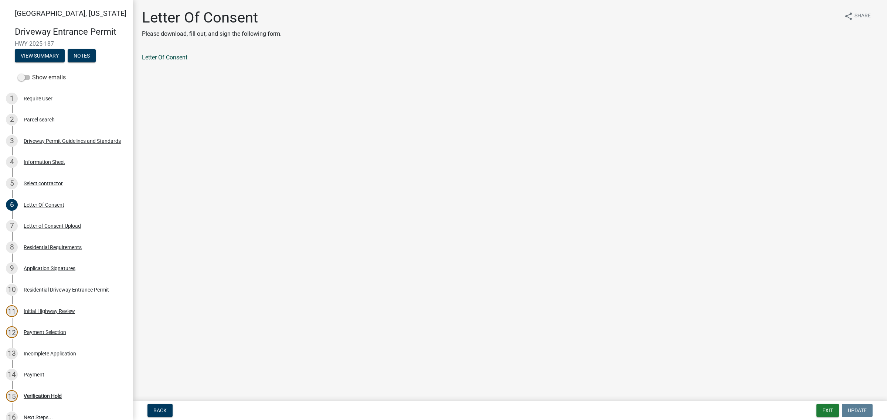
click at [187, 61] on link "Letter Of Consent" at bounding box center [164, 57] width 45 height 7
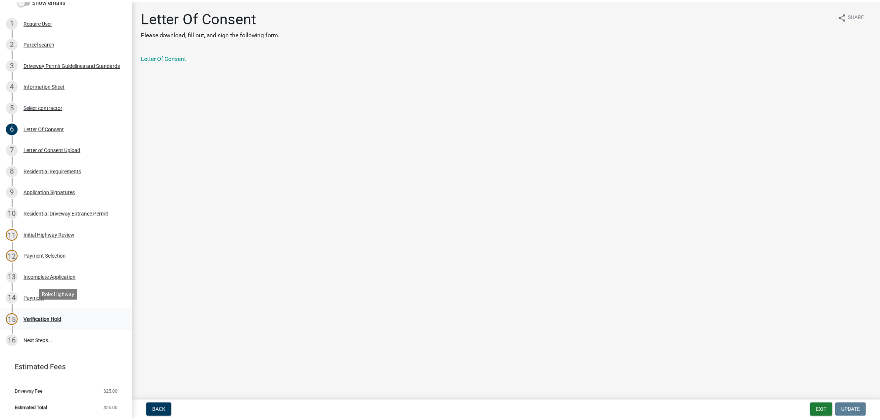
scroll to position [231, 0]
click at [41, 296] on div "Payment" at bounding box center [34, 298] width 21 height 5
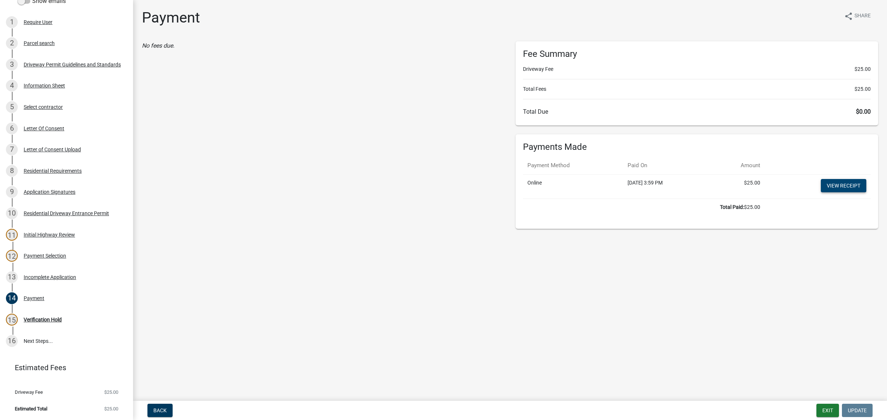
click at [824, 192] on link "View receipt" at bounding box center [843, 185] width 45 height 13
click at [41, 317] on div "Verification Hold" at bounding box center [43, 319] width 38 height 5
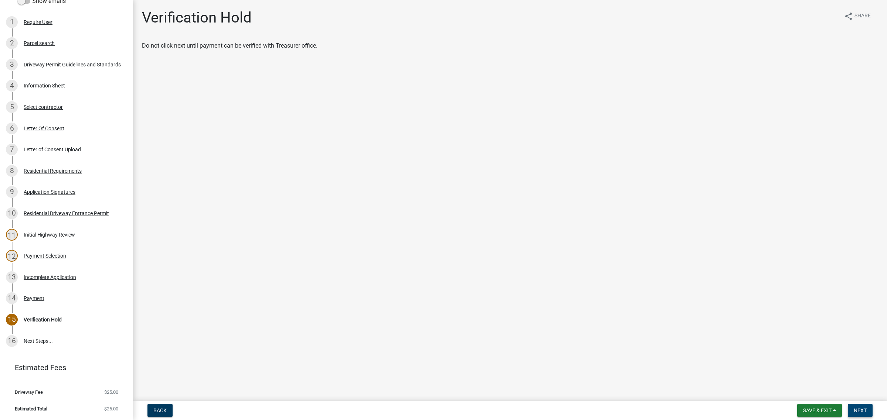
click at [853, 409] on span "Next" at bounding box center [859, 411] width 13 height 6
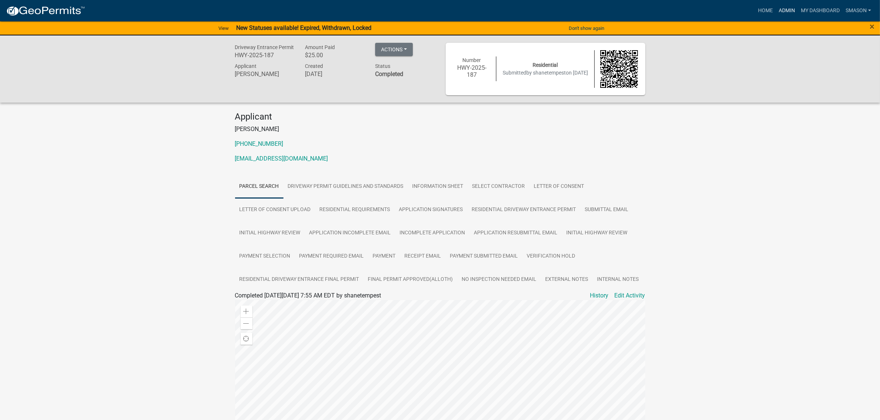
click at [775, 12] on link "Admin" at bounding box center [786, 11] width 22 height 14
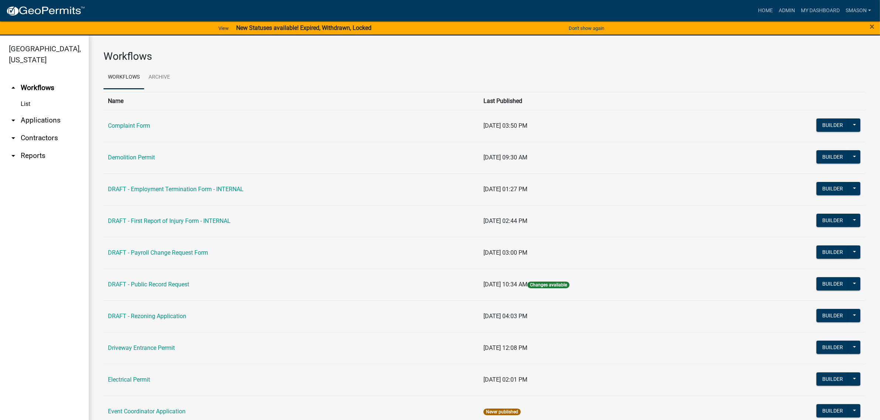
click at [42, 129] on link "arrow_drop_down Applications" at bounding box center [44, 121] width 89 height 18
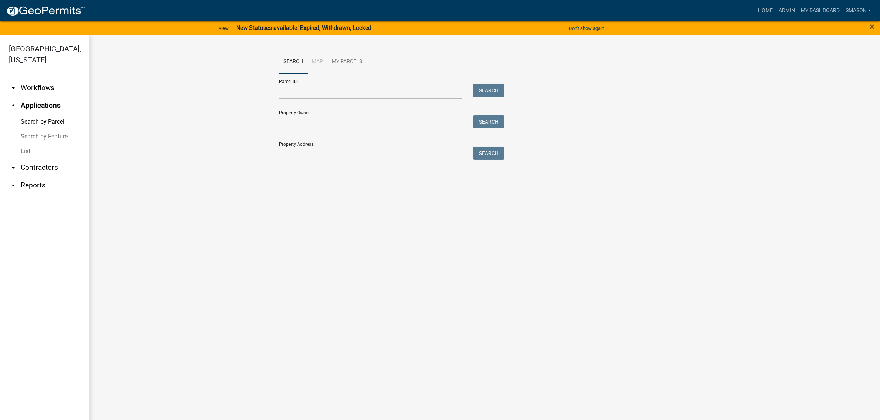
click at [31, 159] on link "List" at bounding box center [44, 151] width 89 height 15
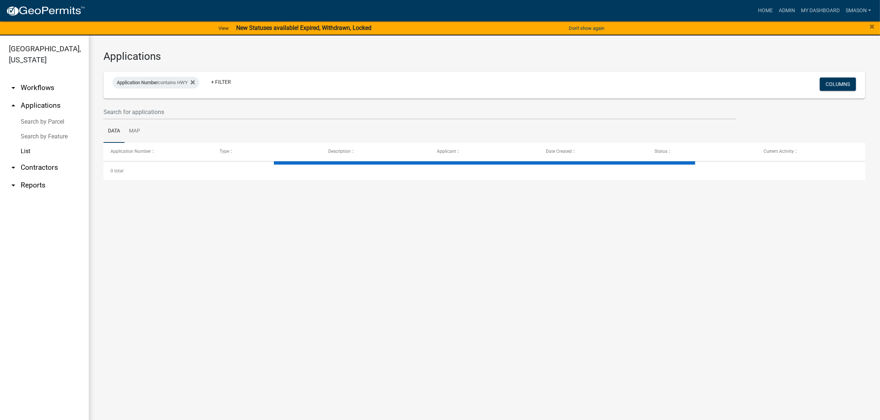
select select "3: 100"
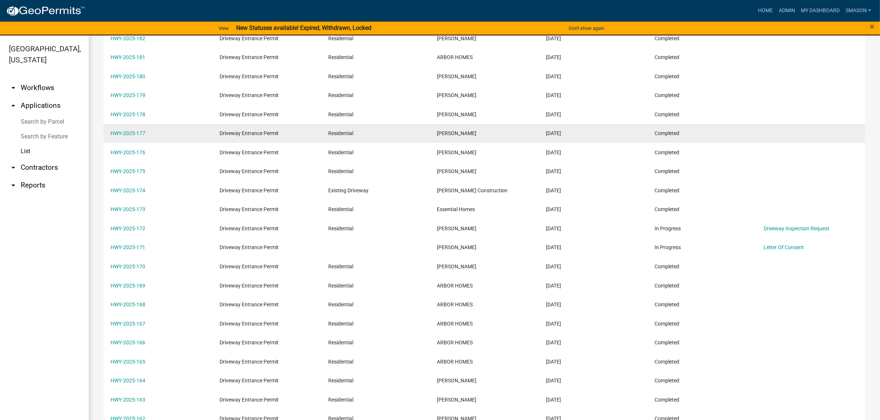
scroll to position [416, 0]
